Goal: Task Accomplishment & Management: Manage account settings

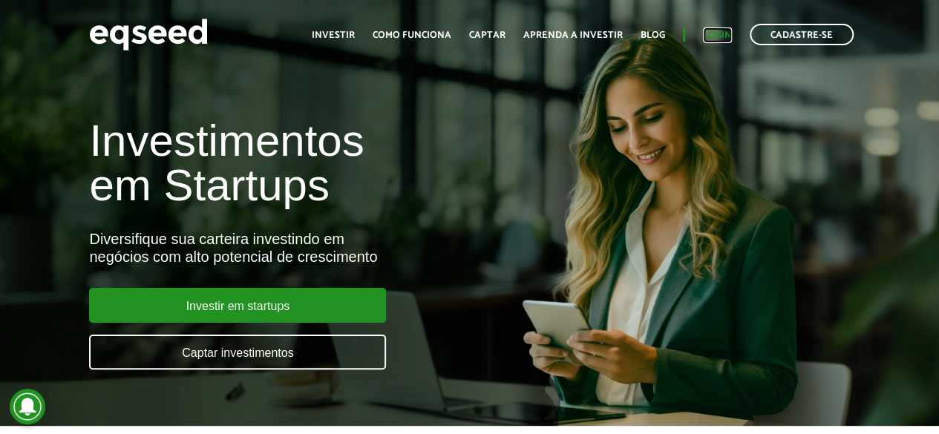
click at [717, 34] on link "Login" at bounding box center [717, 35] width 29 height 10
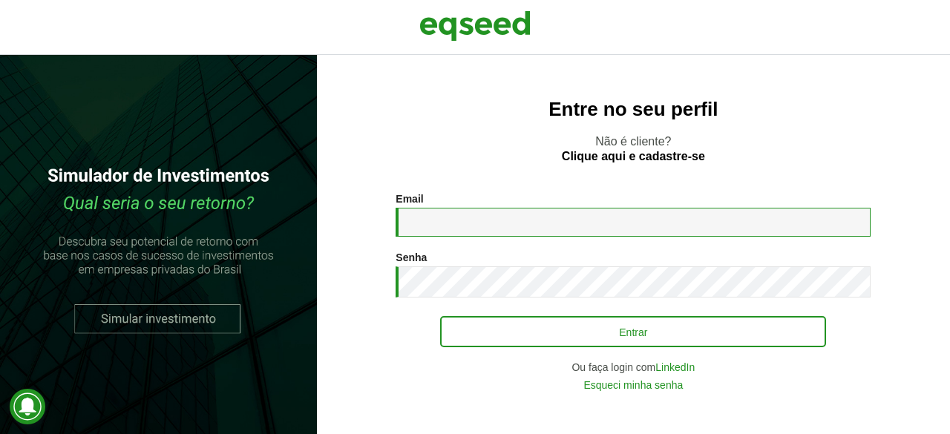
type input "**********"
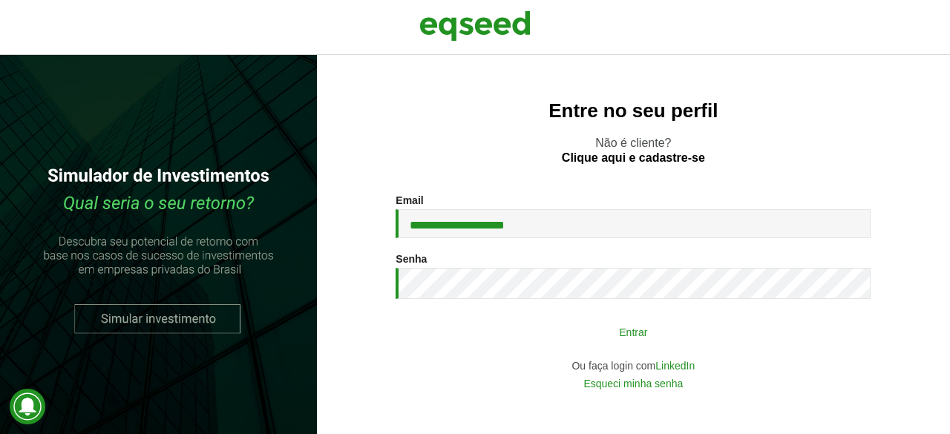
click at [666, 335] on button "Entrar" at bounding box center [633, 332] width 386 height 28
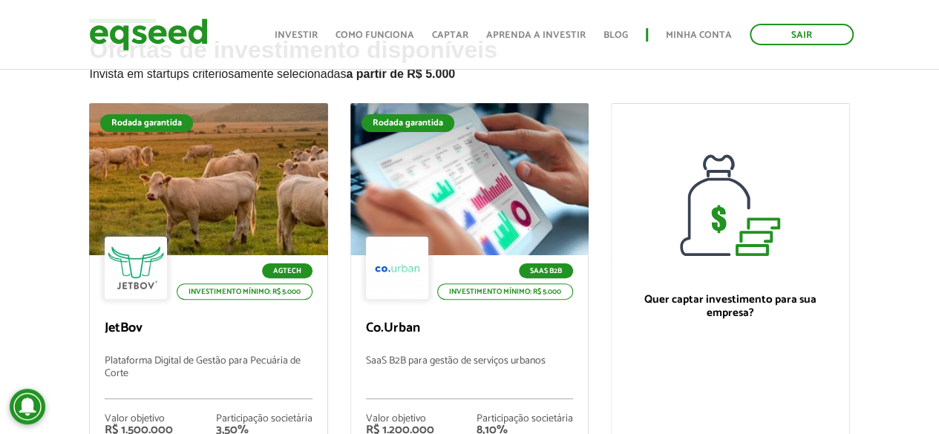
scroll to position [148, 0]
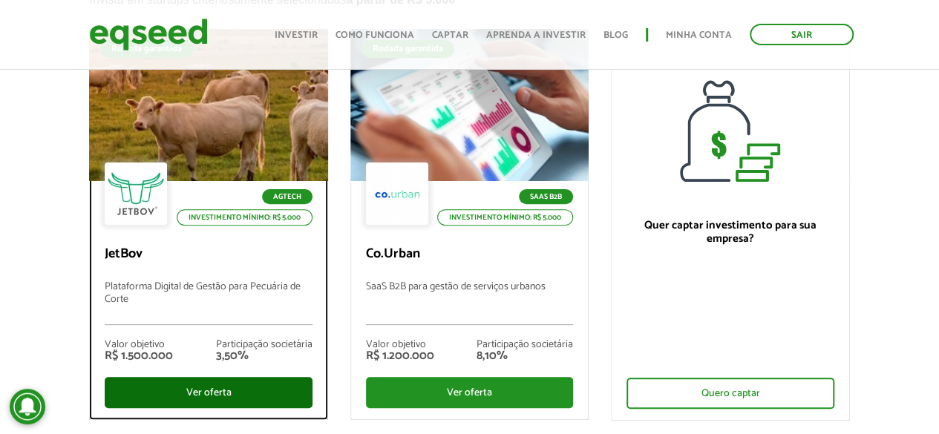
click at [246, 384] on div "Ver oferta" at bounding box center [208, 392] width 207 height 31
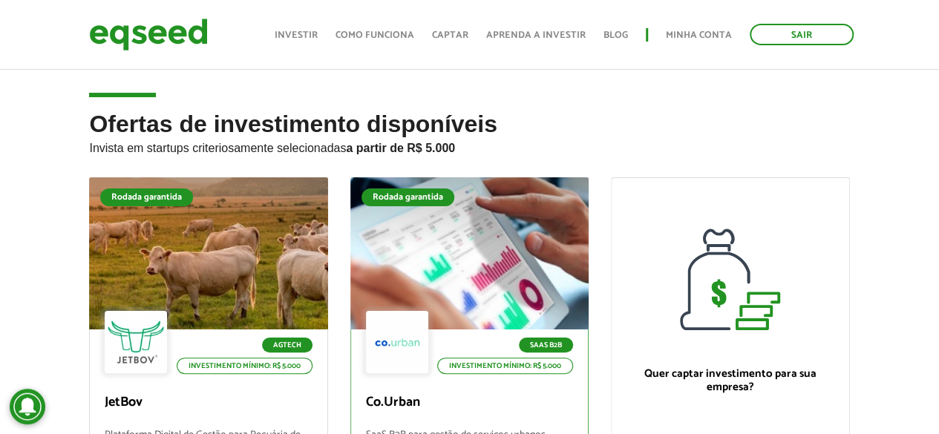
scroll to position [145, 0]
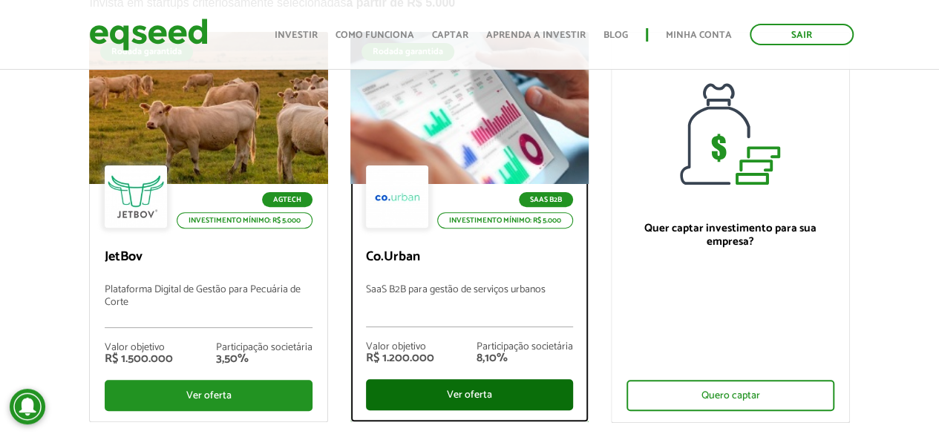
click at [471, 393] on div "Ver oferta" at bounding box center [469, 394] width 207 height 31
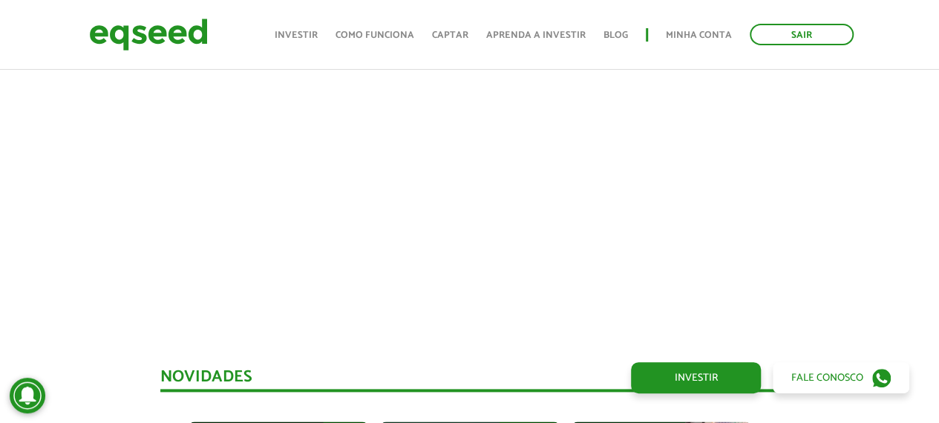
scroll to position [965, 0]
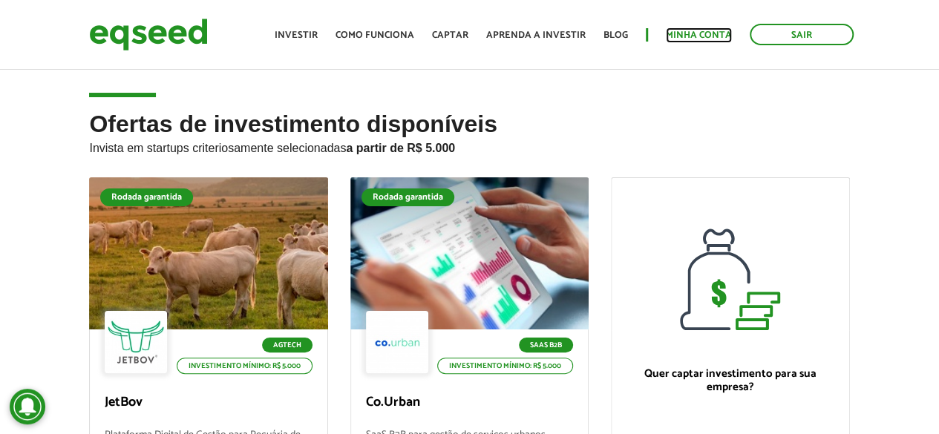
click at [712, 32] on link "Minha conta" at bounding box center [699, 35] width 66 height 10
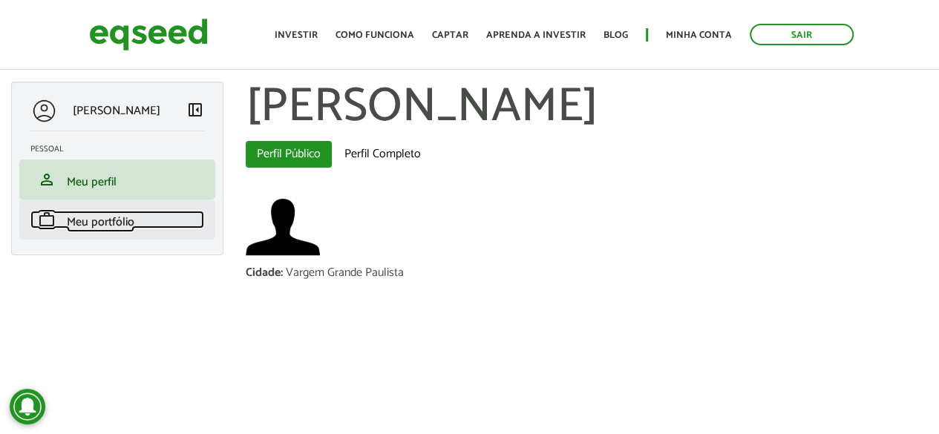
click at [128, 229] on span "Meu portfólio" at bounding box center [101, 222] width 68 height 20
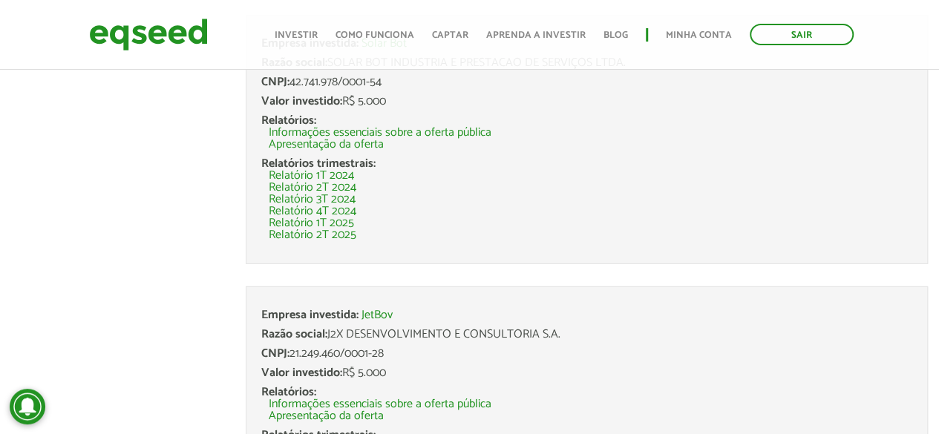
scroll to position [2226, 0]
